Goal: Task Accomplishment & Management: Manage account settings

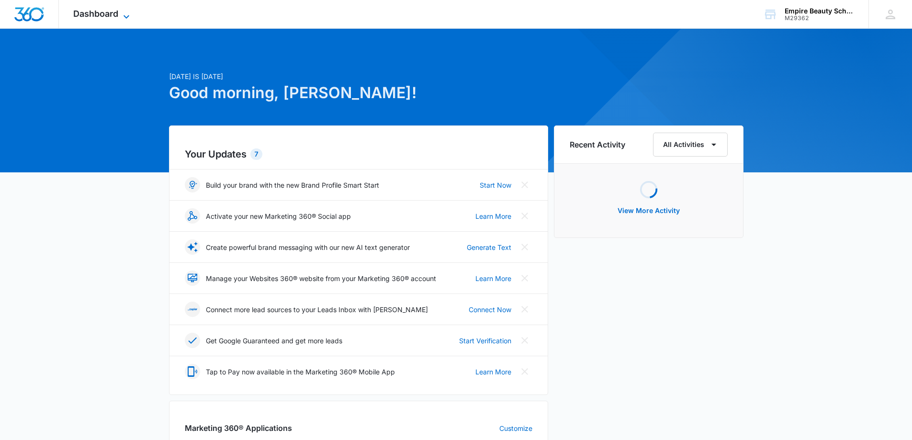
click at [126, 12] on icon at bounding box center [126, 16] width 11 height 11
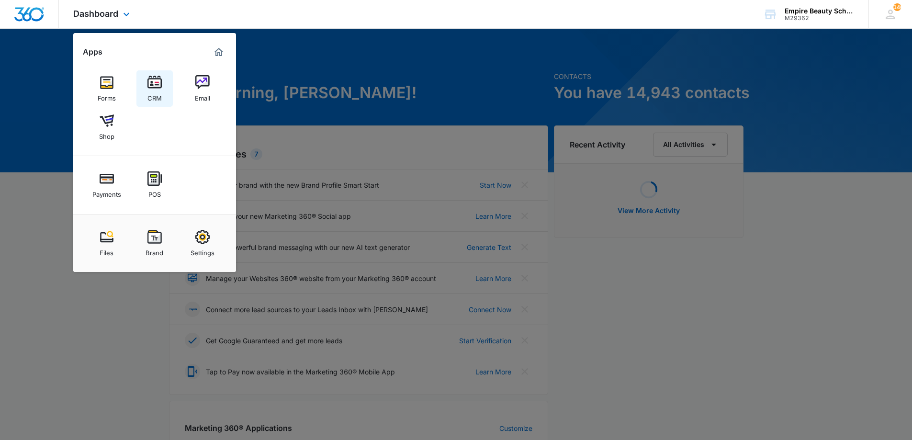
click at [144, 85] on link "CRM" at bounding box center [154, 88] width 36 height 36
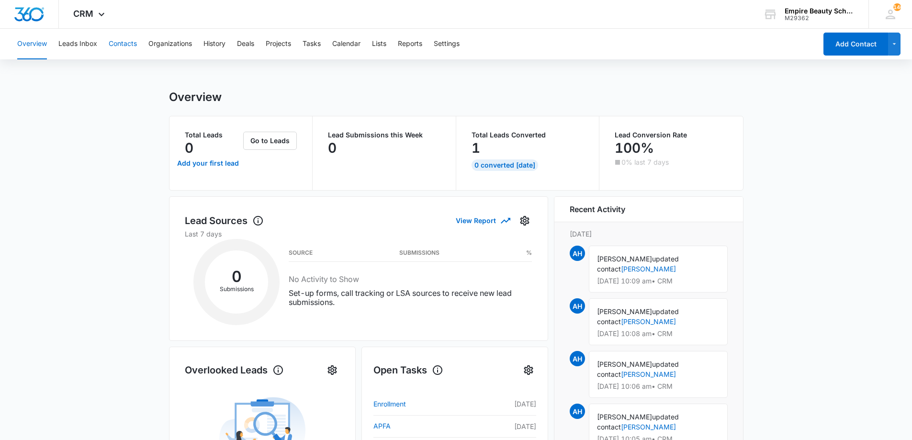
click at [122, 43] on button "Contacts" at bounding box center [123, 44] width 28 height 31
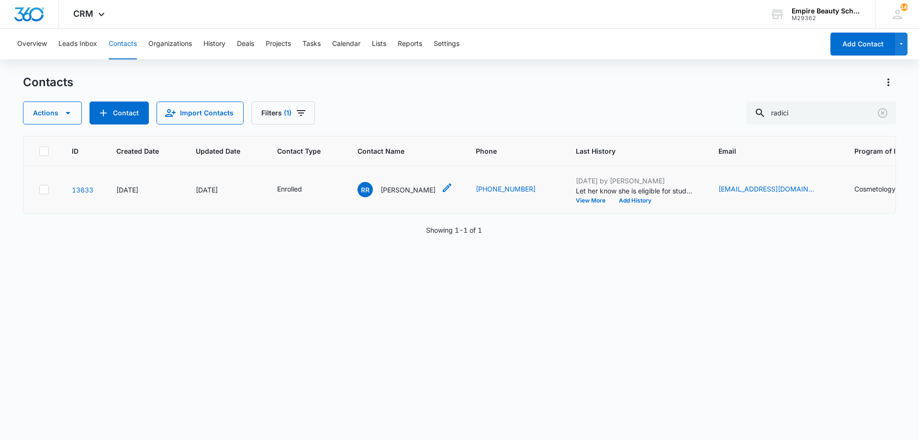
click at [414, 189] on p "[PERSON_NAME]" at bounding box center [408, 190] width 55 height 10
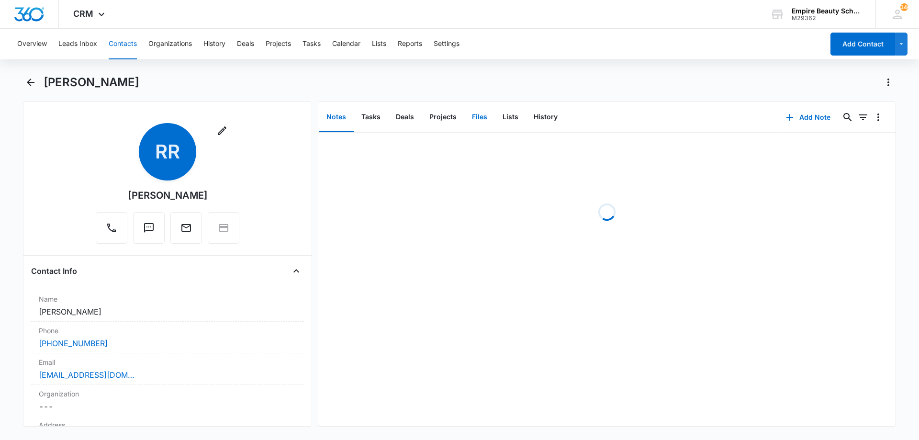
click at [480, 115] on button "Files" at bounding box center [479, 117] width 31 height 30
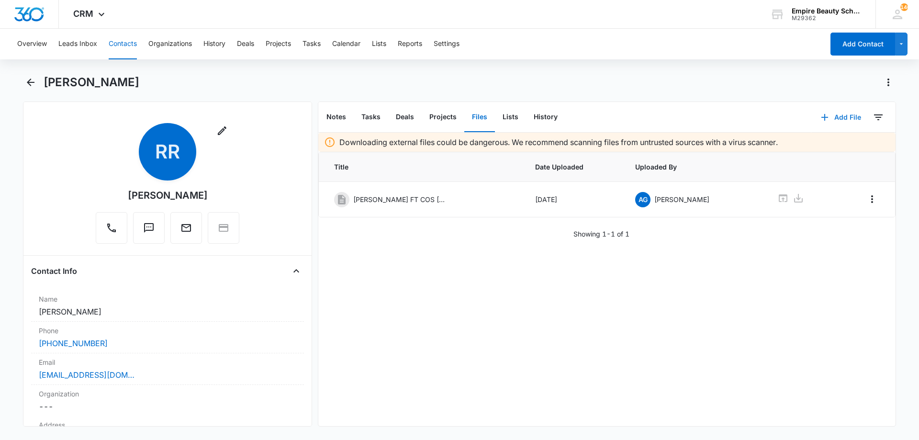
click at [833, 114] on button "Add File" at bounding box center [840, 117] width 59 height 23
click at [824, 149] on div "Upload Files" at bounding box center [828, 148] width 38 height 7
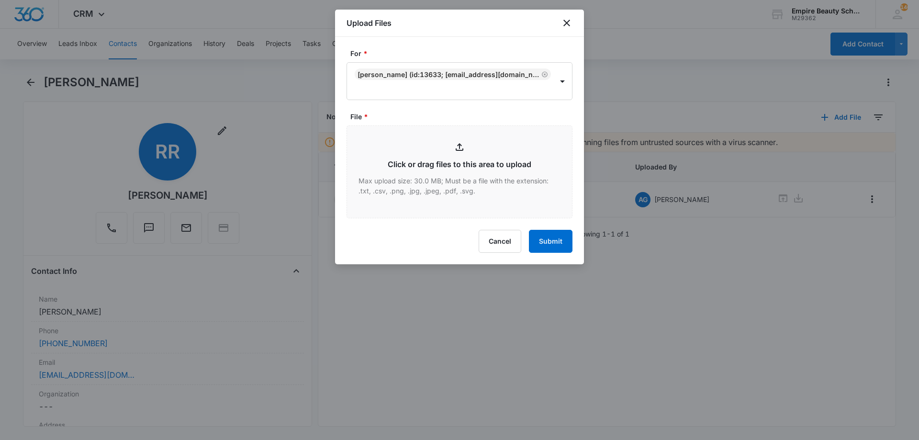
type input "C:\fakepath\[PERSON_NAME] FT COS [DATE].pdf"
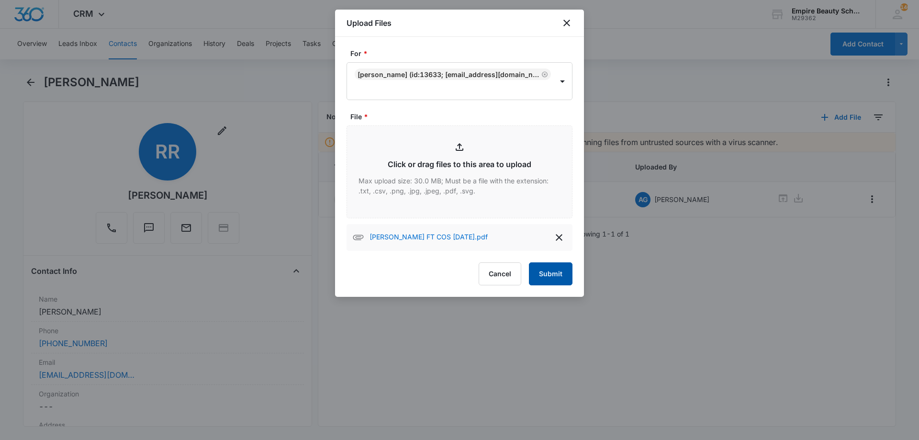
click at [561, 272] on button "Submit" at bounding box center [551, 273] width 44 height 23
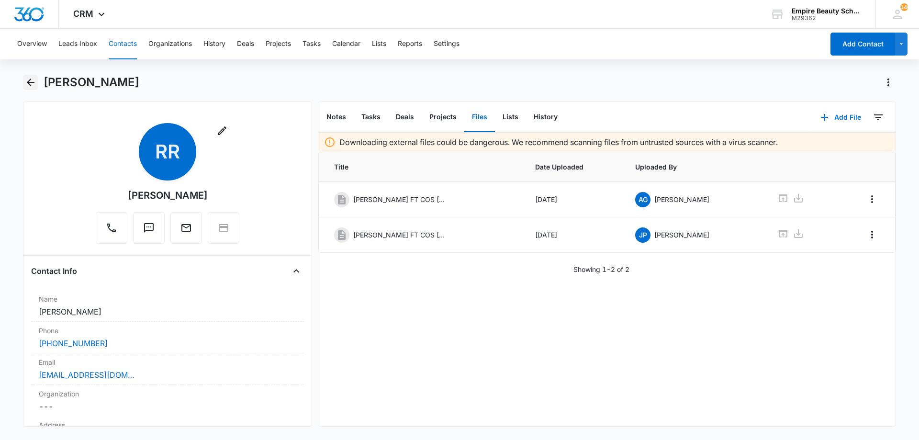
click at [35, 81] on icon "Back" at bounding box center [30, 82] width 11 height 11
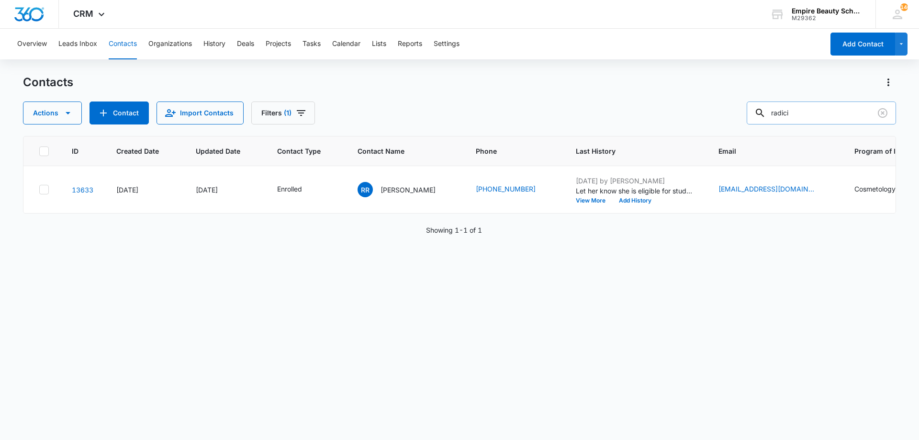
click at [820, 113] on input "radici" at bounding box center [821, 112] width 149 height 23
click at [819, 113] on input "radici" at bounding box center [821, 112] width 149 height 23
type input "caldrain"
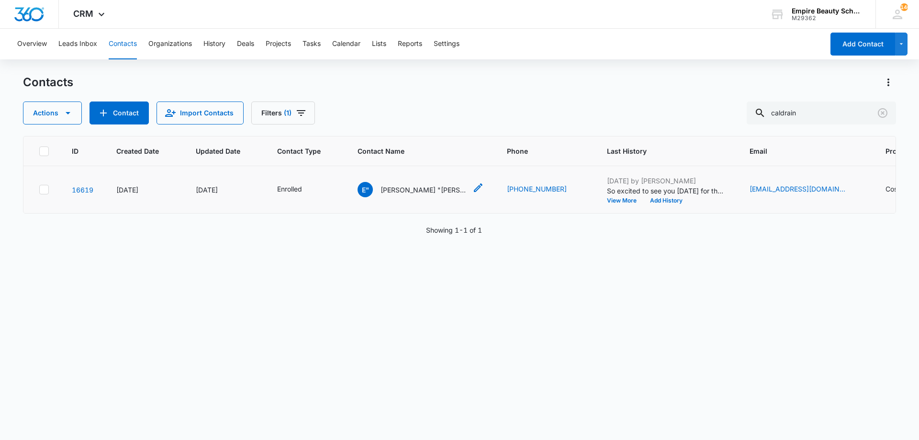
click at [413, 189] on p "[PERSON_NAME] "[PERSON_NAME]" Caldrain" at bounding box center [424, 190] width 86 height 10
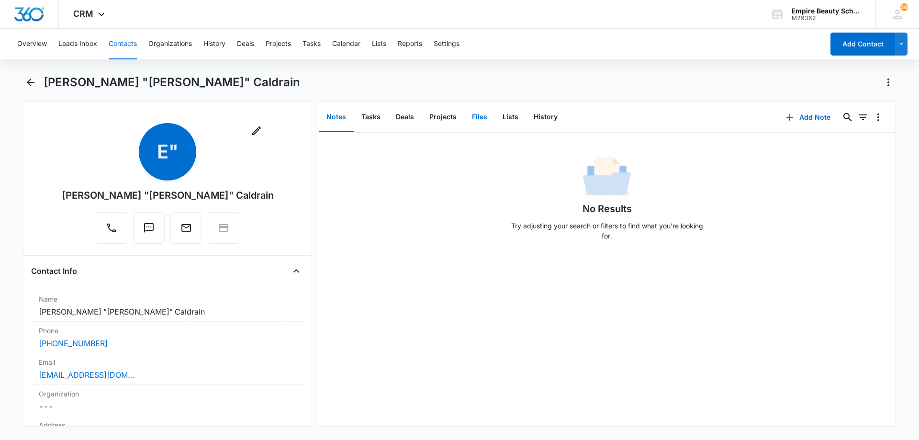
click at [472, 119] on button "Files" at bounding box center [479, 117] width 31 height 30
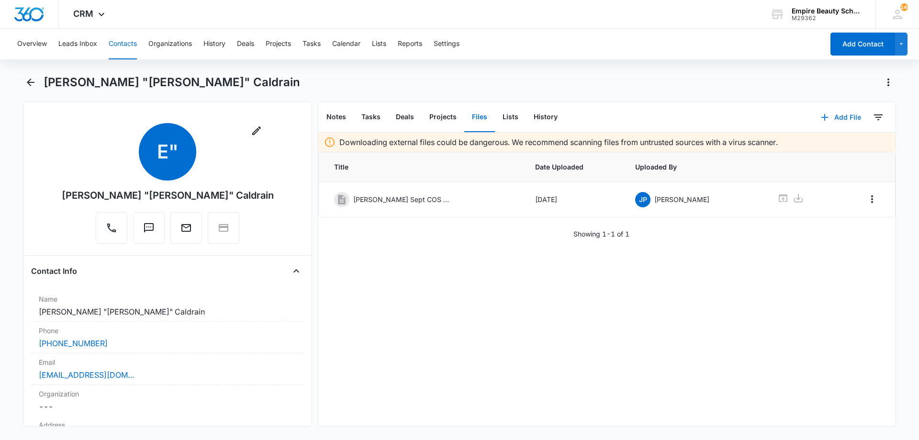
click at [840, 122] on button "Add File" at bounding box center [840, 117] width 59 height 23
click at [837, 150] on div "Upload Files" at bounding box center [828, 148] width 38 height 7
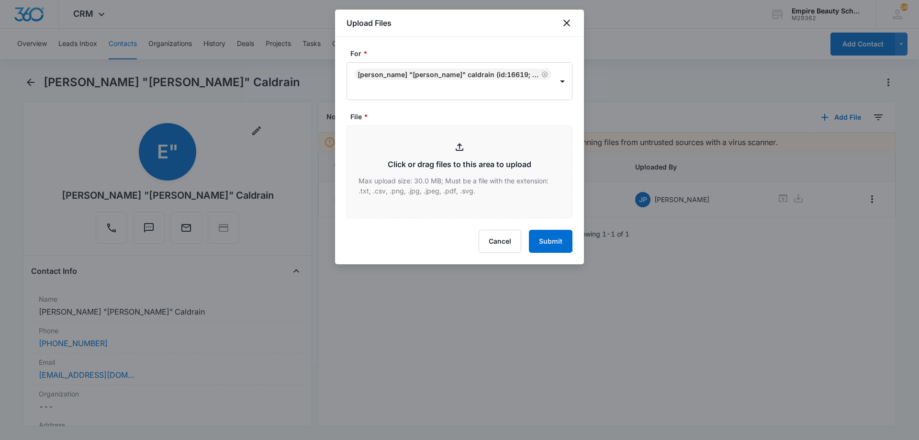
type input "C:\fakepath\[PERSON_NAME] Sept COS 2025.pdf"
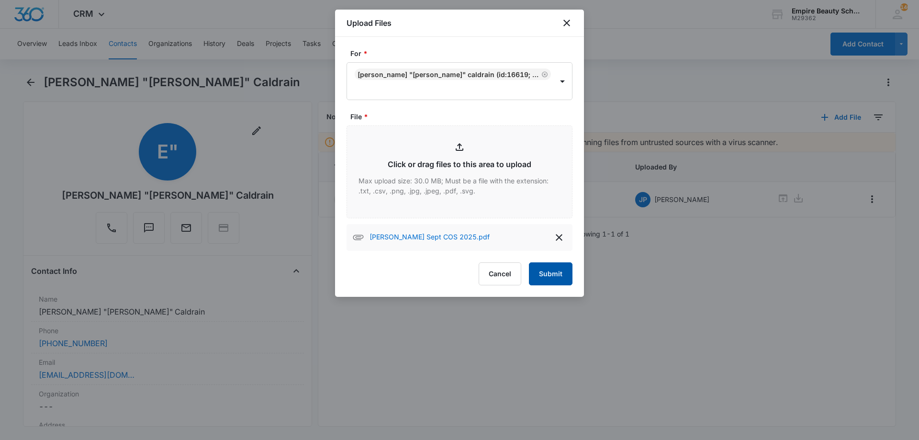
click at [562, 273] on button "Submit" at bounding box center [551, 273] width 44 height 23
